Goal: Information Seeking & Learning: Learn about a topic

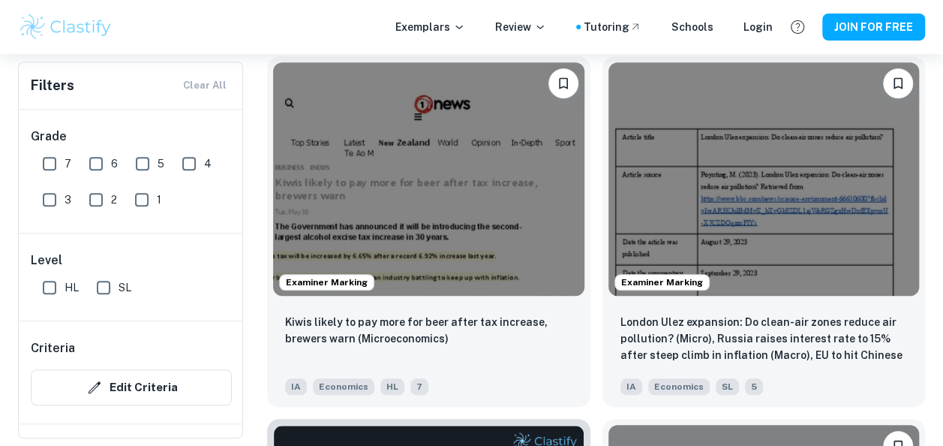
scroll to position [474, 0]
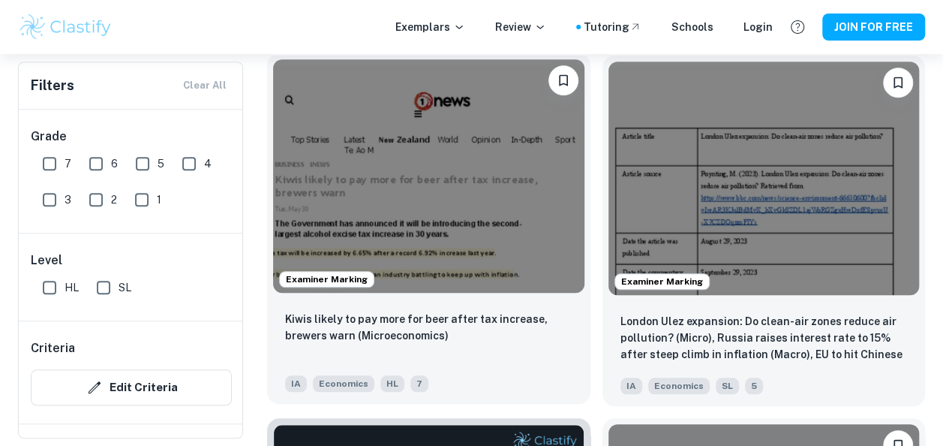
click at [452, 236] on img at bounding box center [428, 175] width 311 height 233
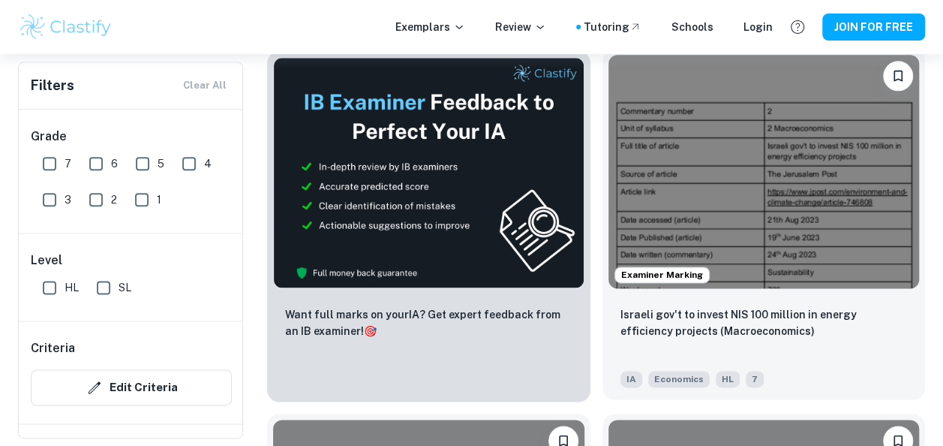
scroll to position [841, 0]
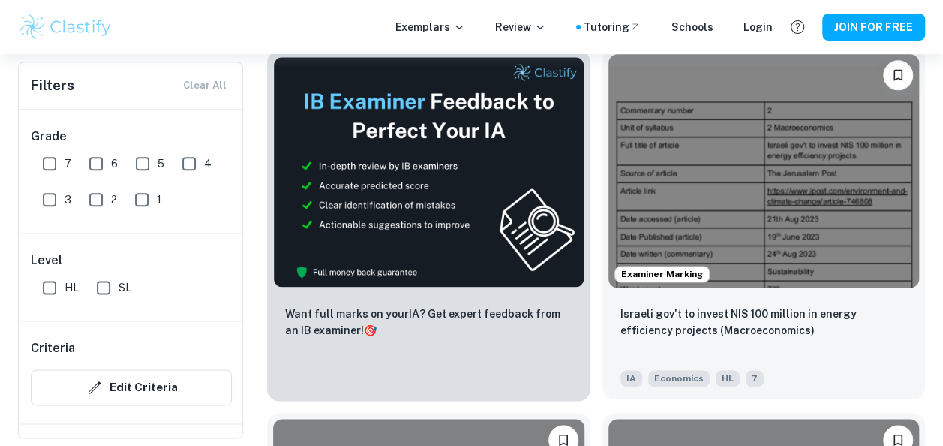
click at [720, 179] on img at bounding box center [764, 170] width 311 height 233
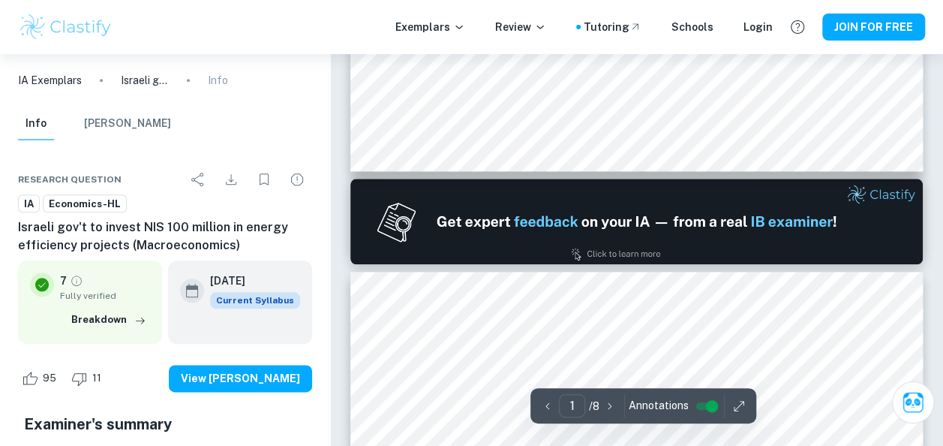
type input "2"
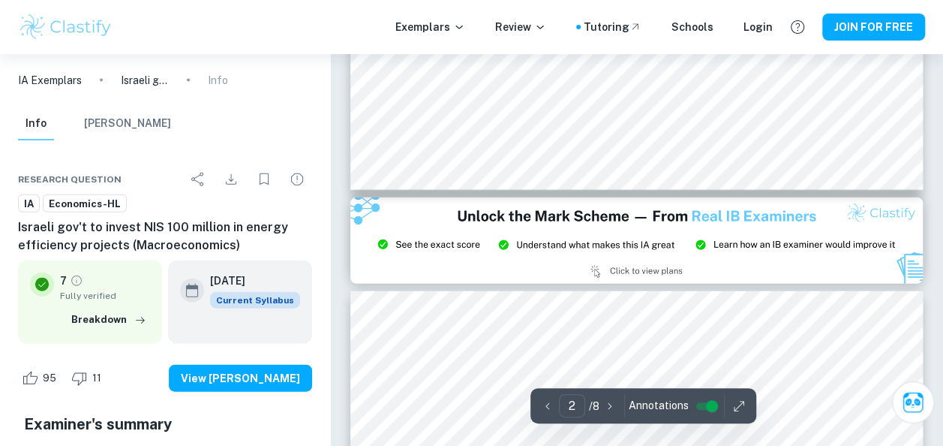
scroll to position [1623, 0]
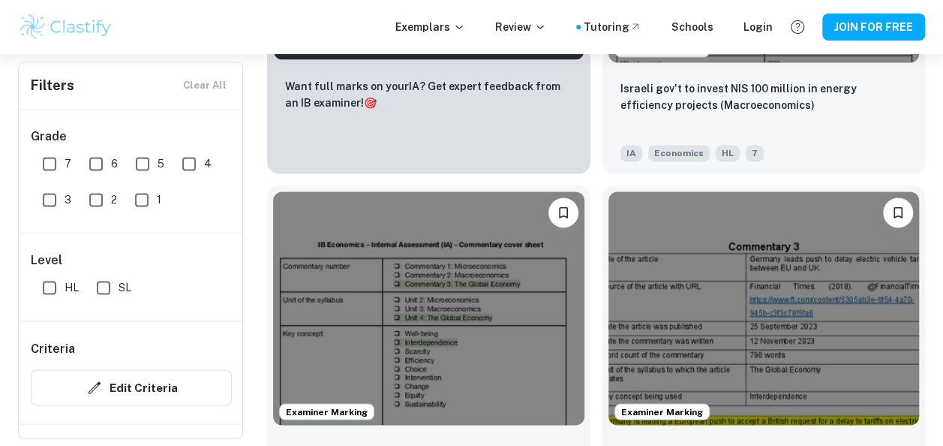
scroll to position [1070, 0]
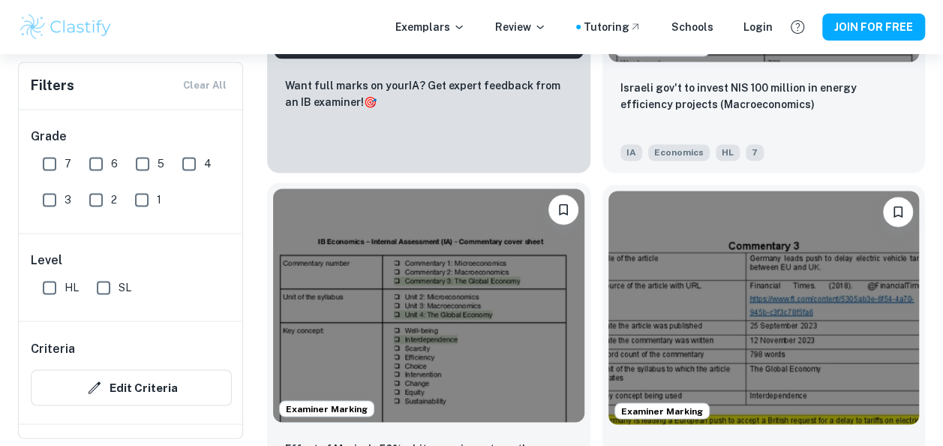
click at [425, 281] on img at bounding box center [428, 304] width 311 height 233
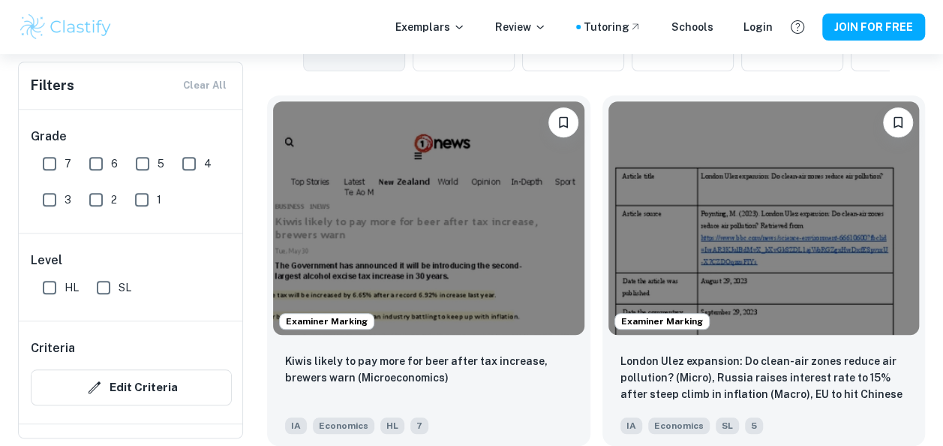
scroll to position [433, 0]
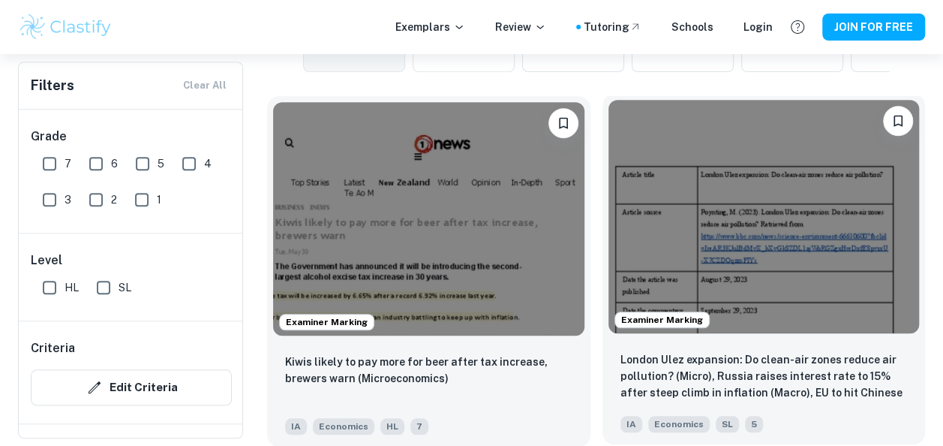
click at [746, 284] on img at bounding box center [764, 216] width 311 height 233
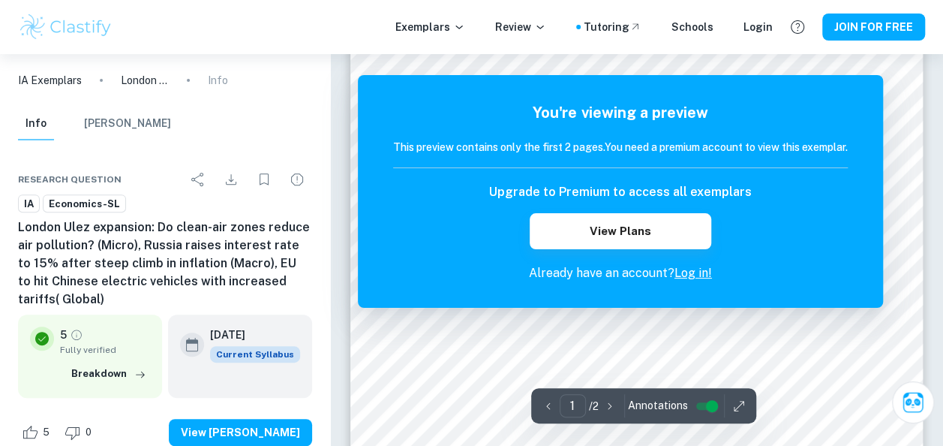
scroll to position [197, 0]
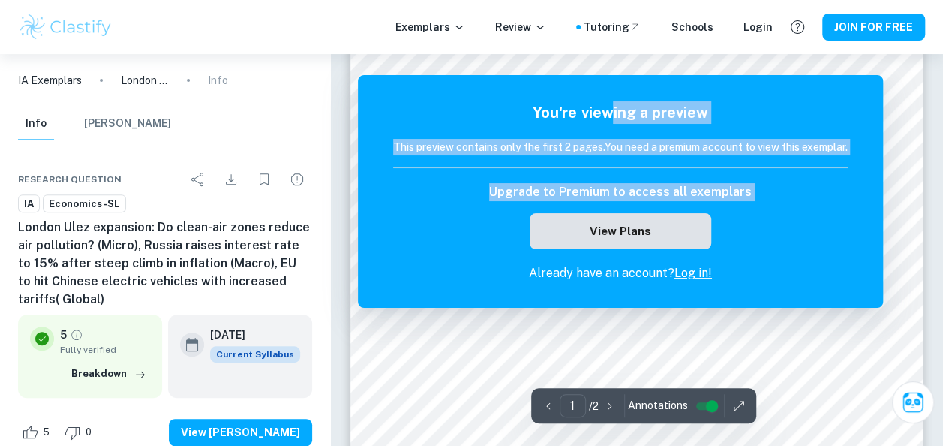
drag, startPoint x: 615, startPoint y: 89, endPoint x: 614, endPoint y: 248, distance: 158.4
click at [614, 248] on div "You're viewing a preview This preview contains only the first 2 pages. You need…" at bounding box center [620, 191] width 525 height 233
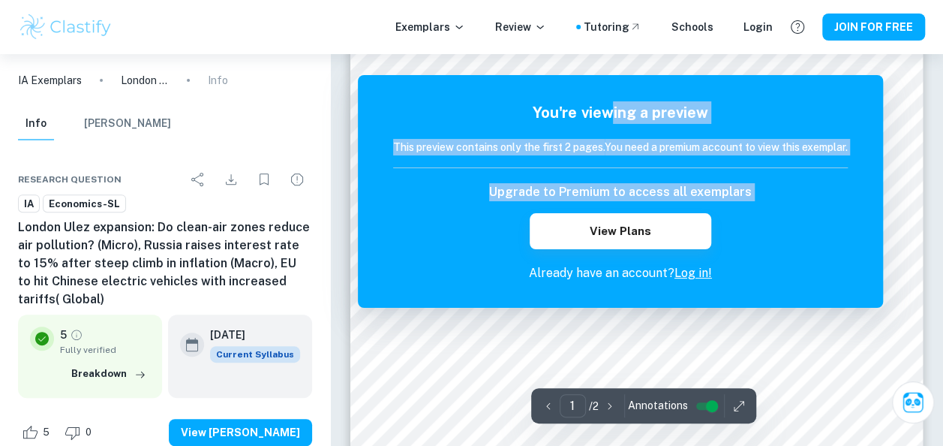
click at [359, 213] on div "You're viewing a preview This preview contains only the first 2 pages. You need…" at bounding box center [620, 191] width 525 height 233
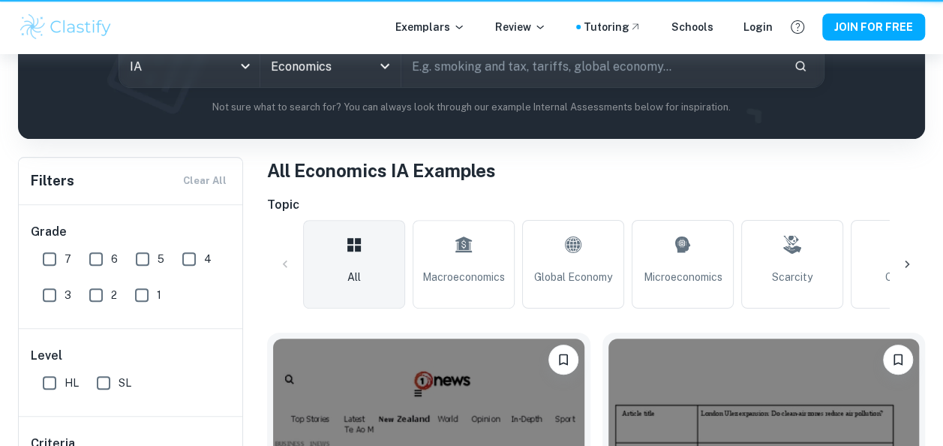
scroll to position [433, 0]
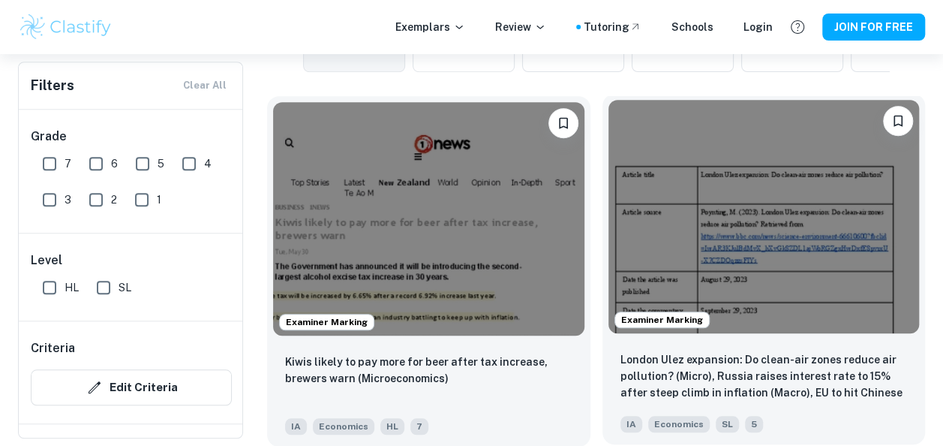
click at [632, 197] on img at bounding box center [764, 216] width 311 height 233
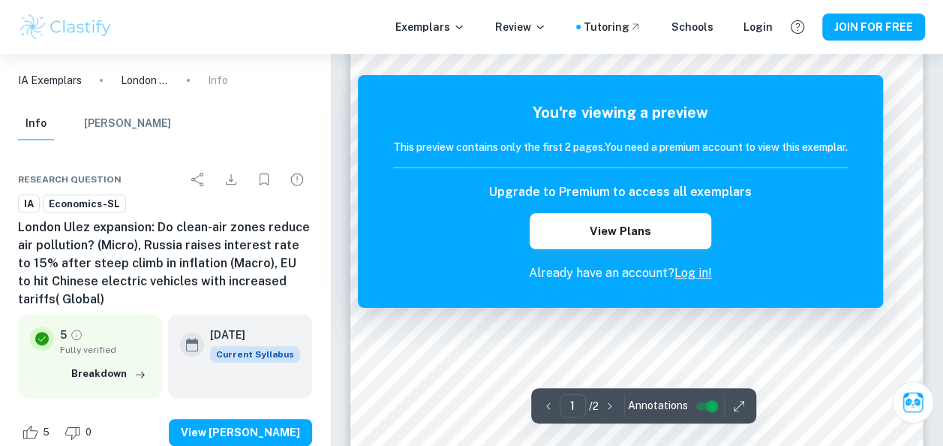
scroll to position [211, 0]
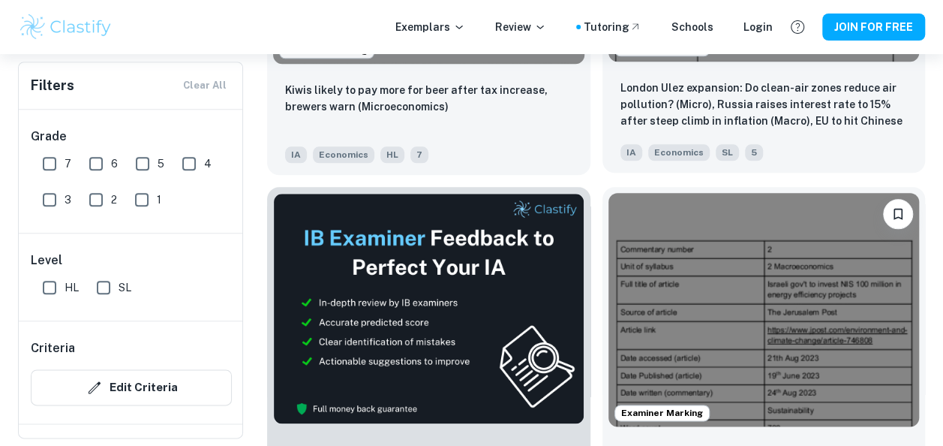
scroll to position [825, 0]
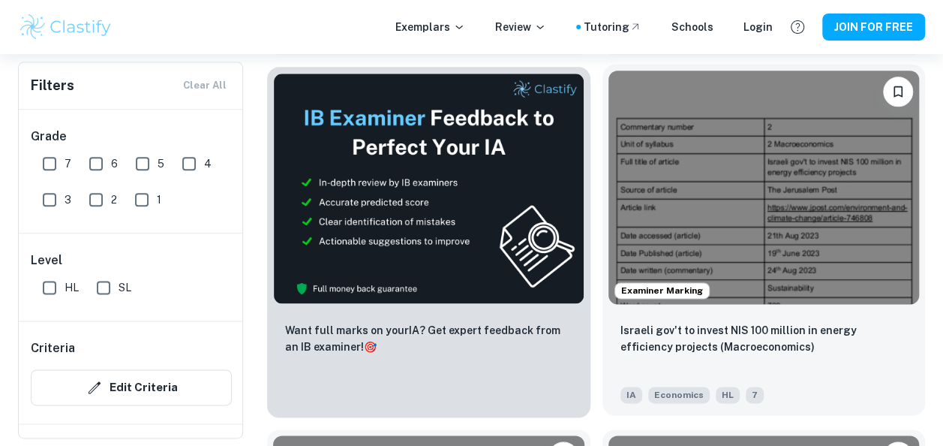
click at [730, 183] on img at bounding box center [764, 187] width 311 height 233
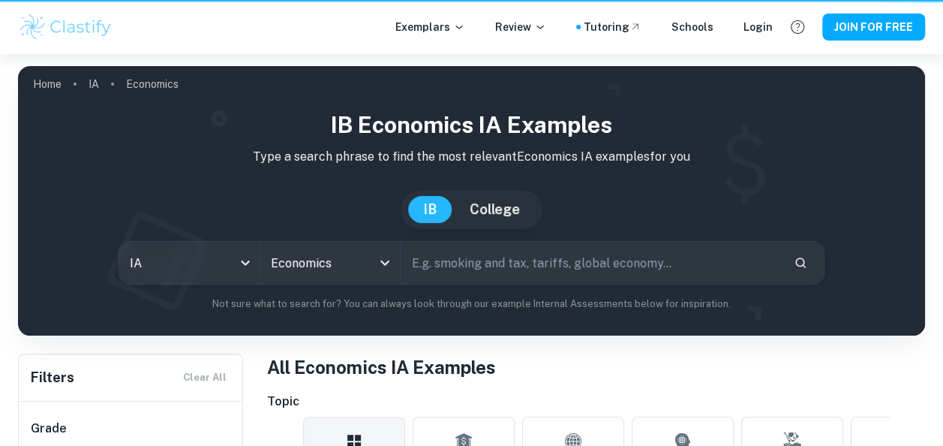
scroll to position [825, 0]
